Goal: Task Accomplishment & Management: Manage account settings

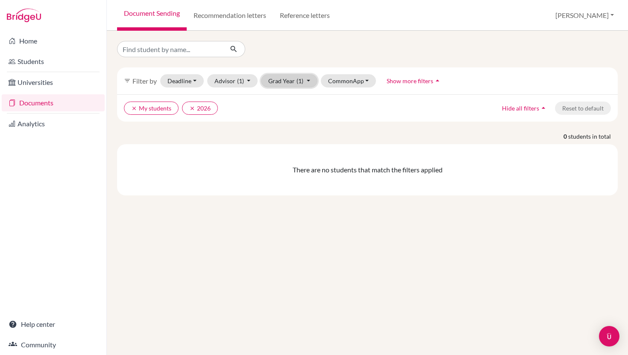
click at [279, 80] on button "Grad Year (1)" at bounding box center [289, 80] width 56 height 13
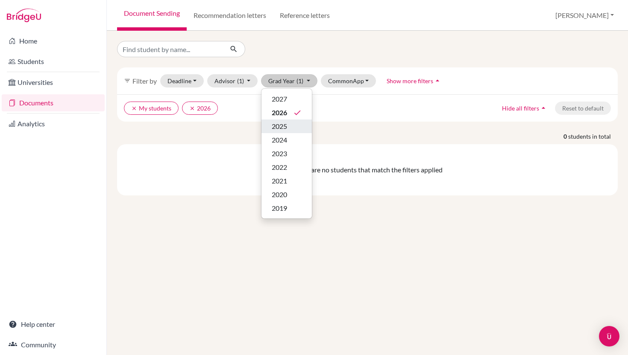
click at [282, 127] on span "2025" at bounding box center [279, 126] width 15 height 10
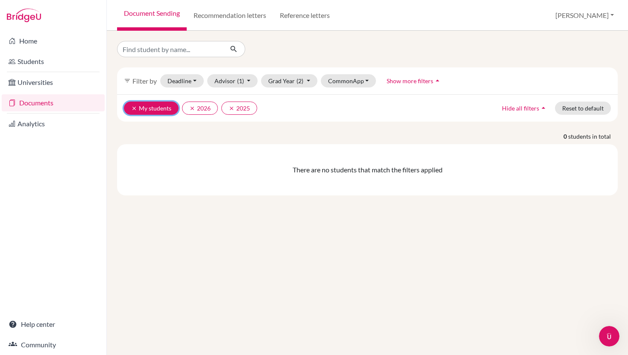
click at [134, 108] on icon "clear" at bounding box center [134, 108] width 6 height 6
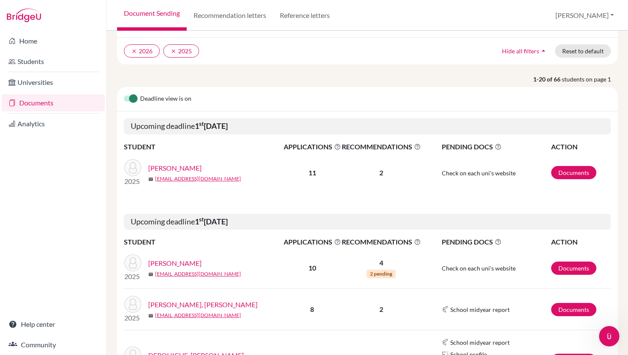
scroll to position [59, 0]
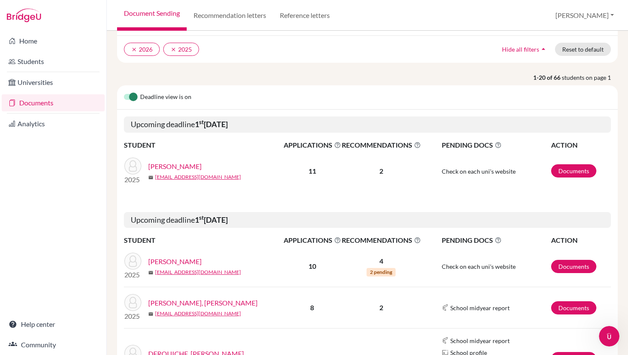
click at [178, 167] on link "[PERSON_NAME]" at bounding box center [174, 166] width 53 height 10
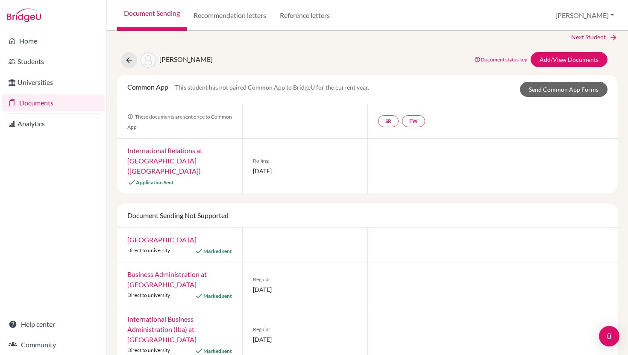
scroll to position [11, 0]
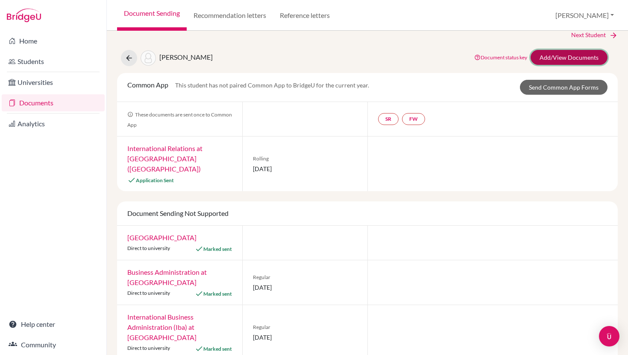
click at [545, 59] on link "Add/View Documents" at bounding box center [568, 57] width 77 height 15
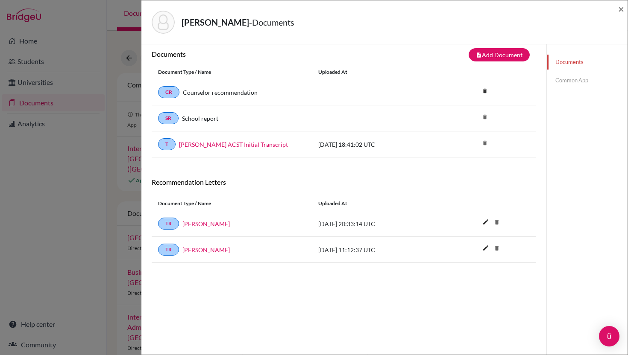
scroll to position [7, 0]
